Goal: Task Accomplishment & Management: Manage account settings

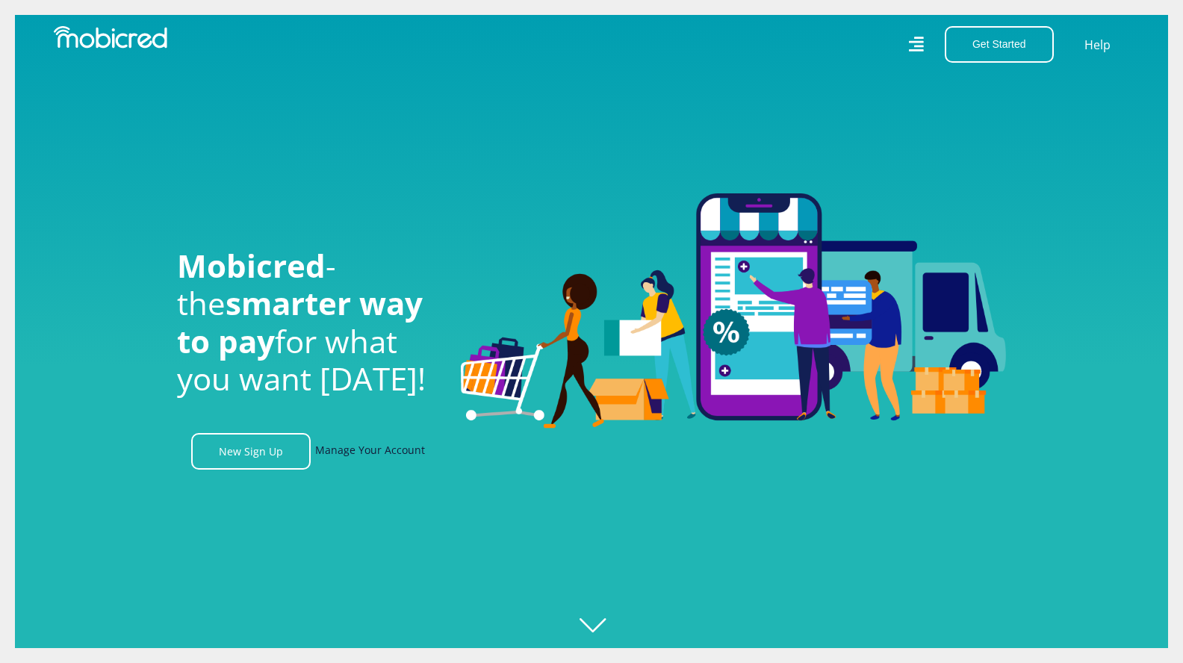
click at [373, 457] on link "Manage Your Account" at bounding box center [370, 451] width 110 height 37
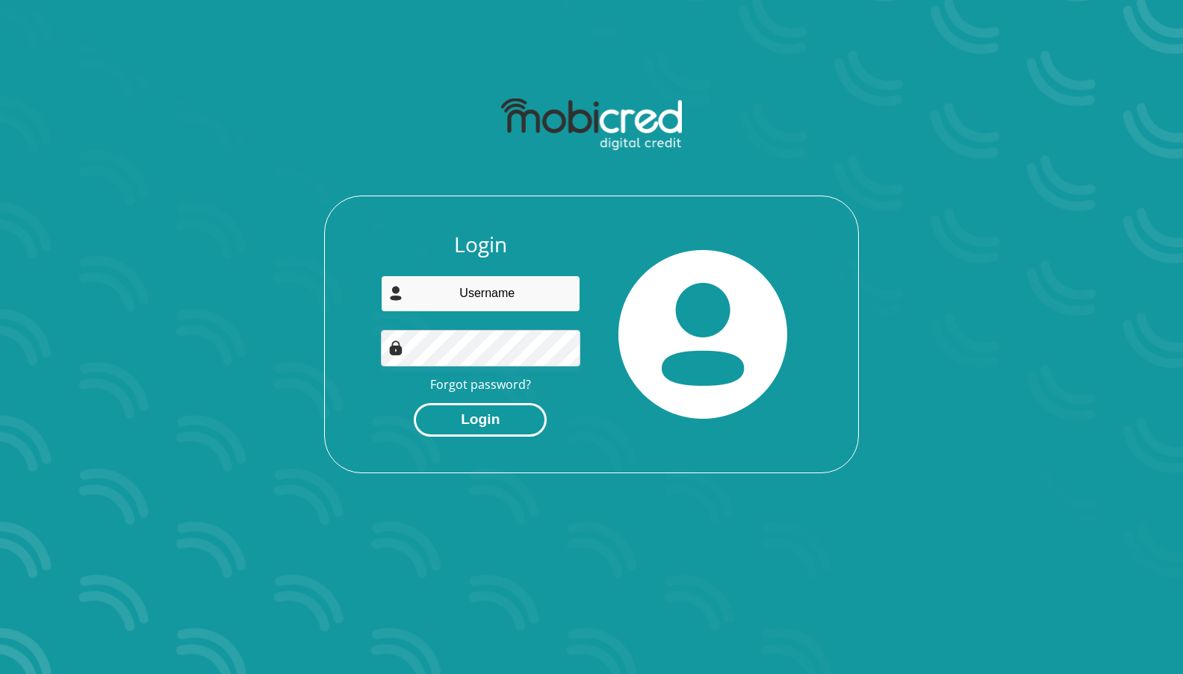
type input "o.pheenix@gmail.com"
click at [482, 421] on button "Login" at bounding box center [480, 420] width 133 height 34
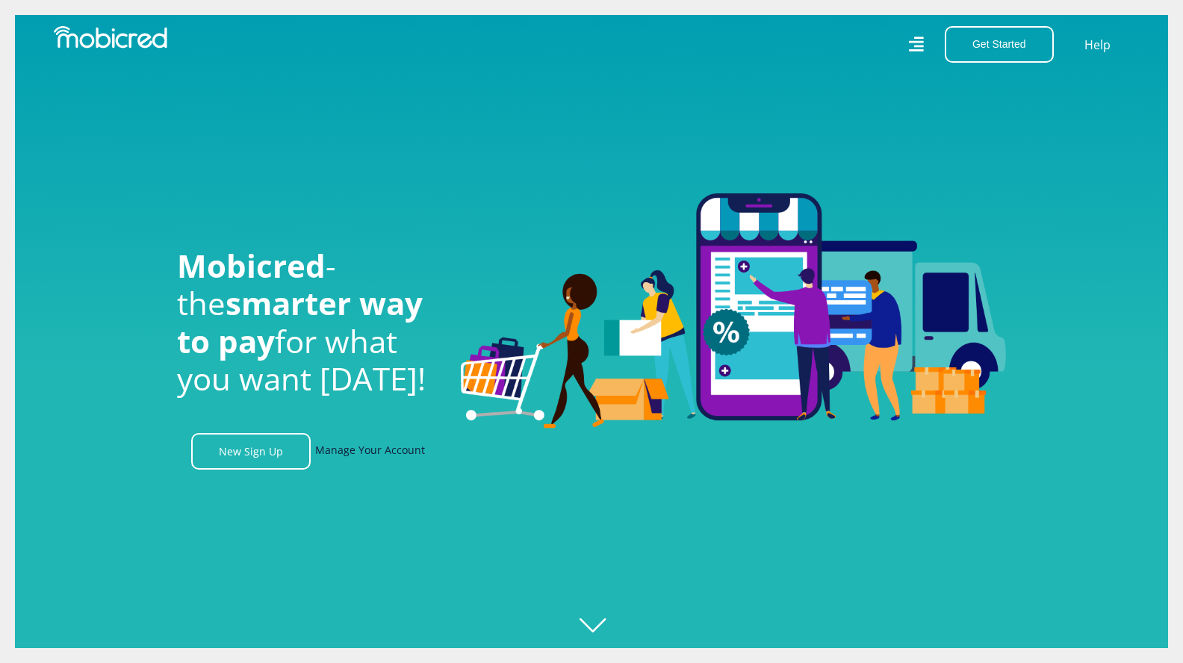
click at [376, 456] on link "Manage Your Account" at bounding box center [370, 451] width 110 height 37
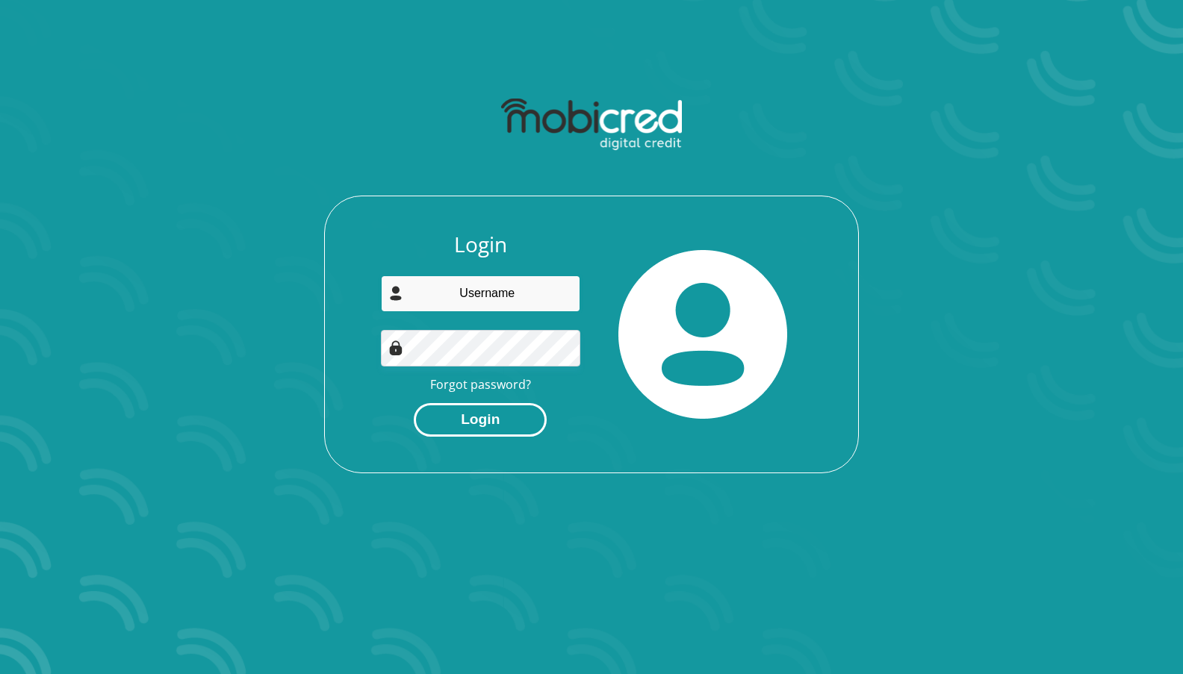
type input "[EMAIL_ADDRESS][DOMAIN_NAME]"
click at [470, 424] on button "Login" at bounding box center [480, 420] width 133 height 34
